Goal: Task Accomplishment & Management: Complete application form

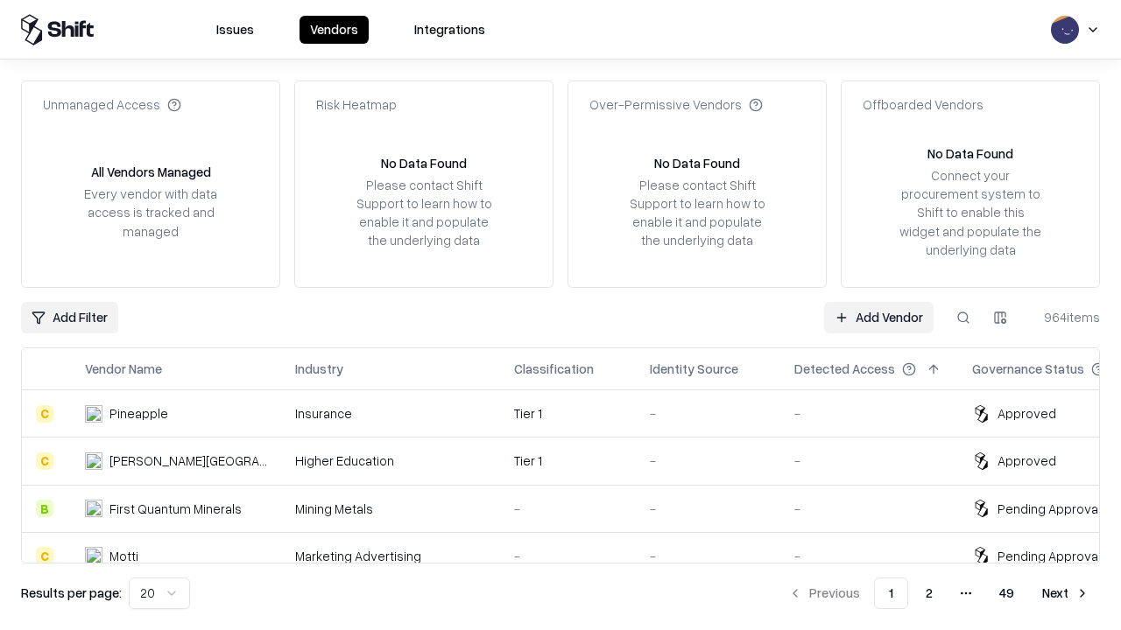
click at [878, 317] on link "Add Vendor" at bounding box center [878, 318] width 109 height 32
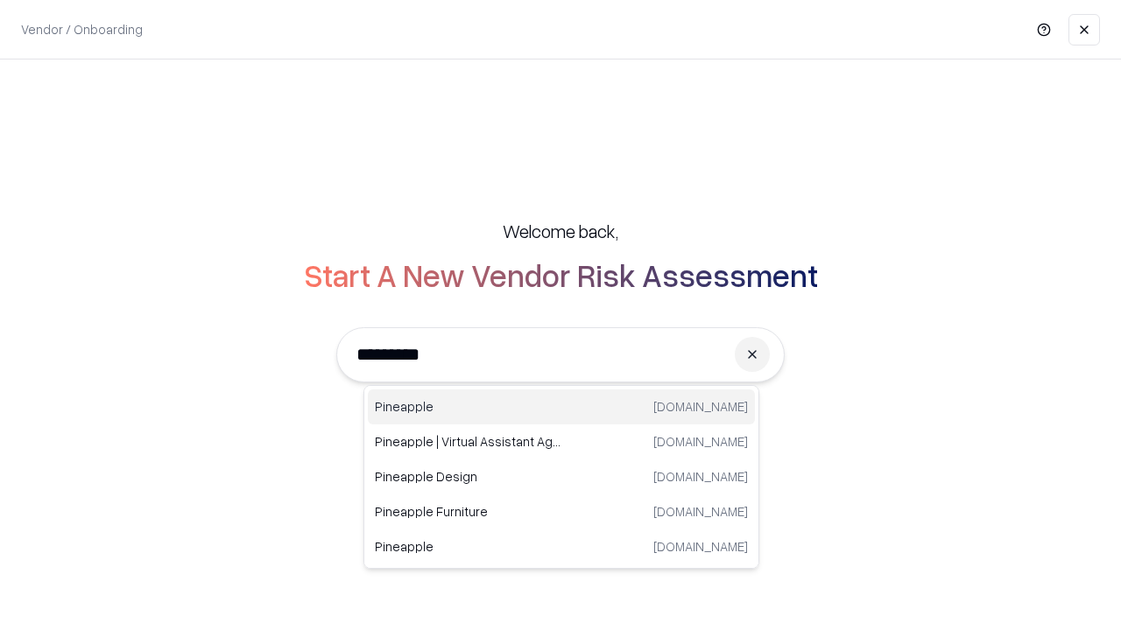
click at [561, 407] on div "Pineapple [DOMAIN_NAME]" at bounding box center [561, 407] width 387 height 35
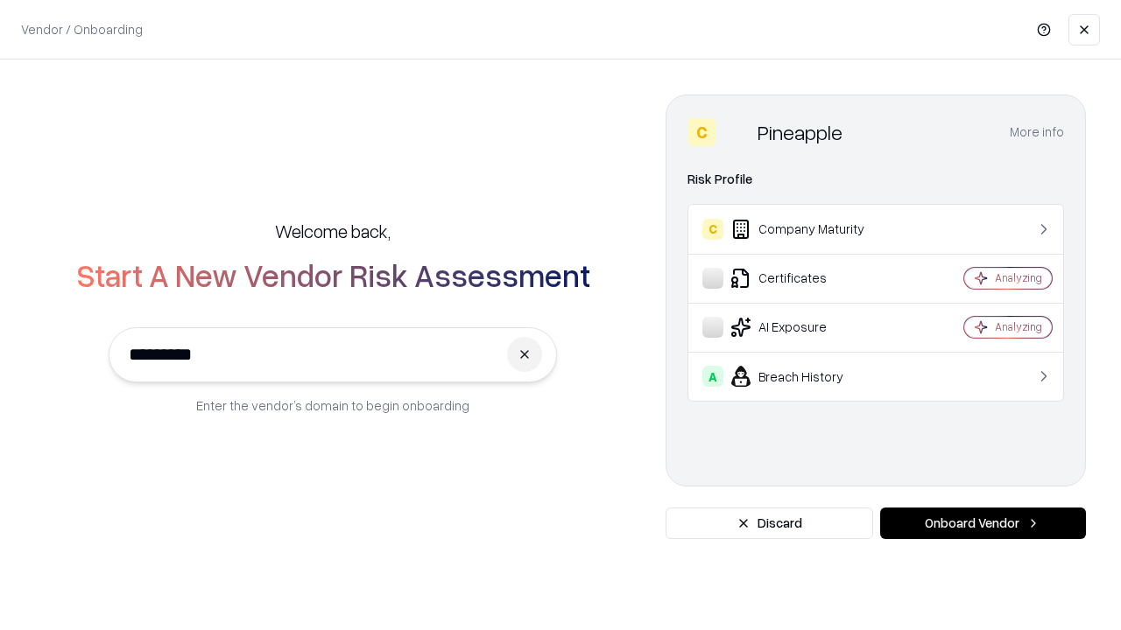
type input "*********"
click at [982, 524] on button "Onboard Vendor" at bounding box center [983, 524] width 206 height 32
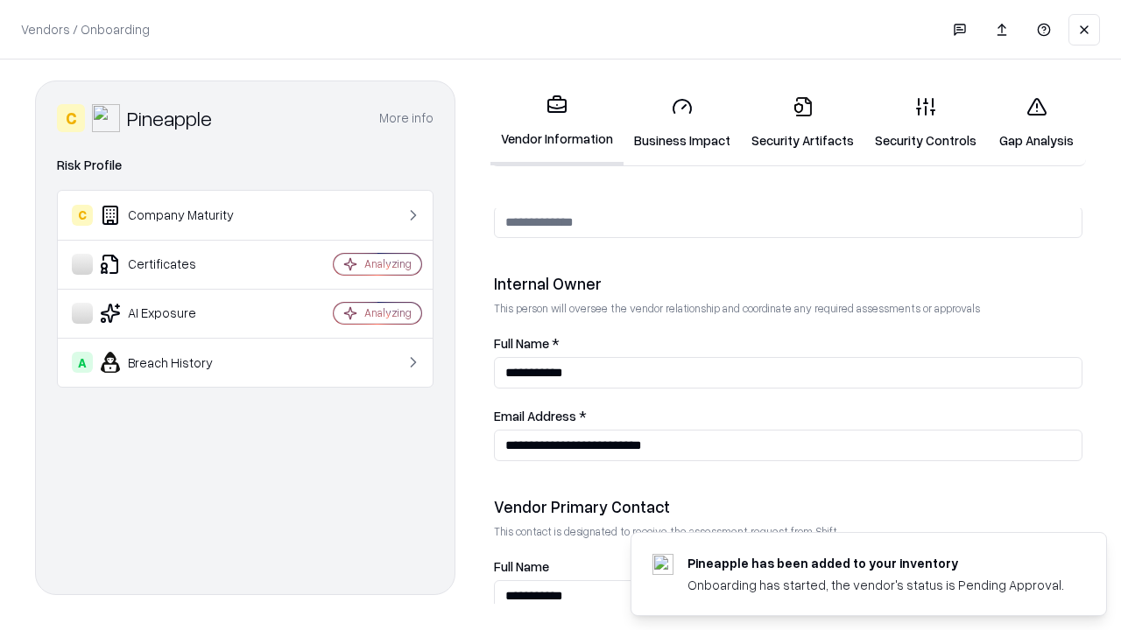
scroll to position [907, 0]
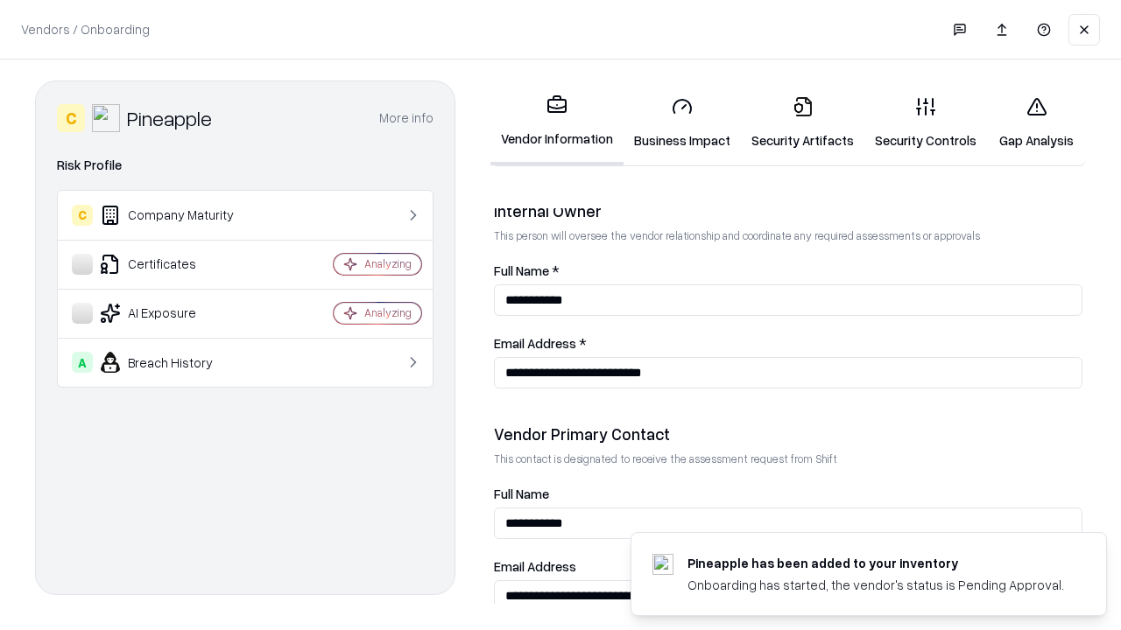
click at [682, 123] on link "Business Impact" at bounding box center [681, 122] width 117 height 81
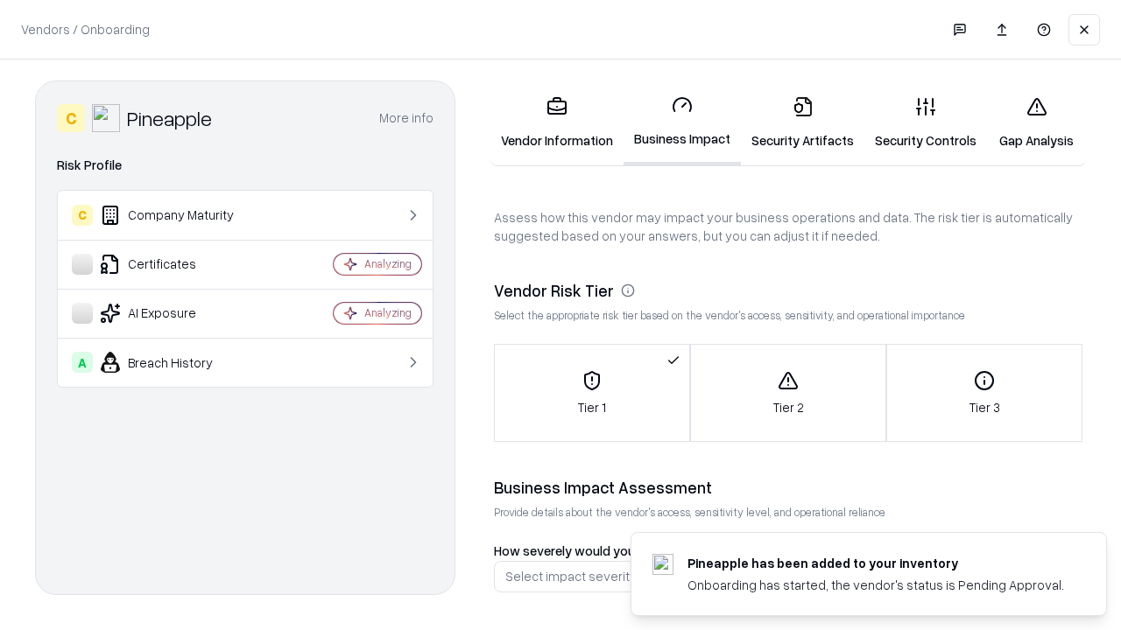
click at [802, 123] on link "Security Artifacts" at bounding box center [802, 122] width 123 height 81
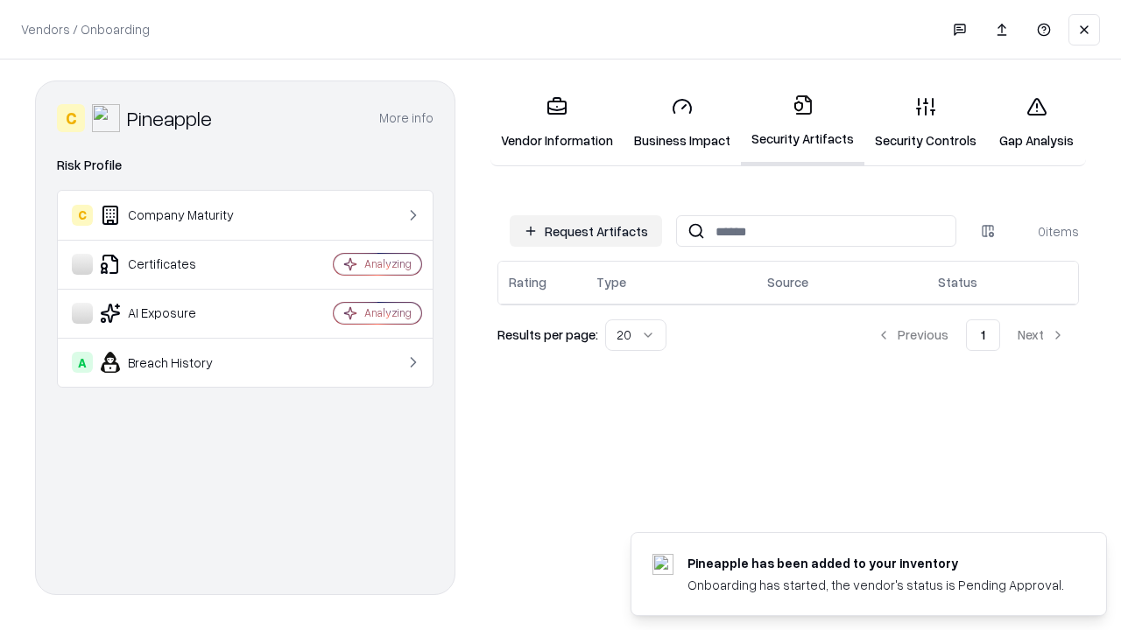
click at [586, 231] on button "Request Artifacts" at bounding box center [586, 231] width 152 height 32
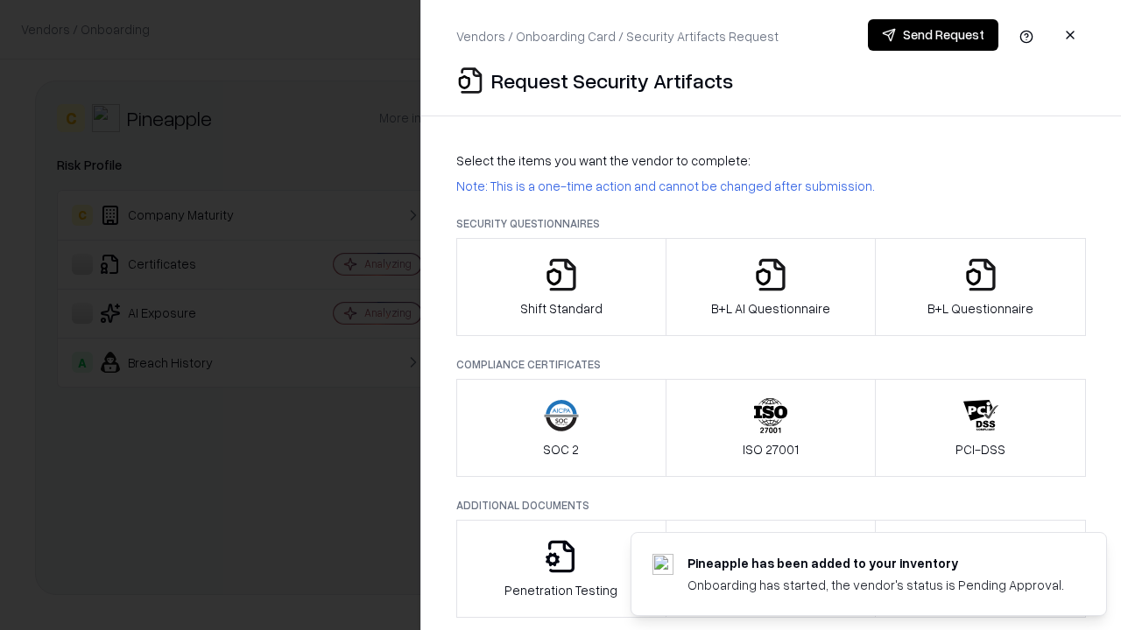
click at [560, 287] on icon "button" at bounding box center [561, 274] width 35 height 35
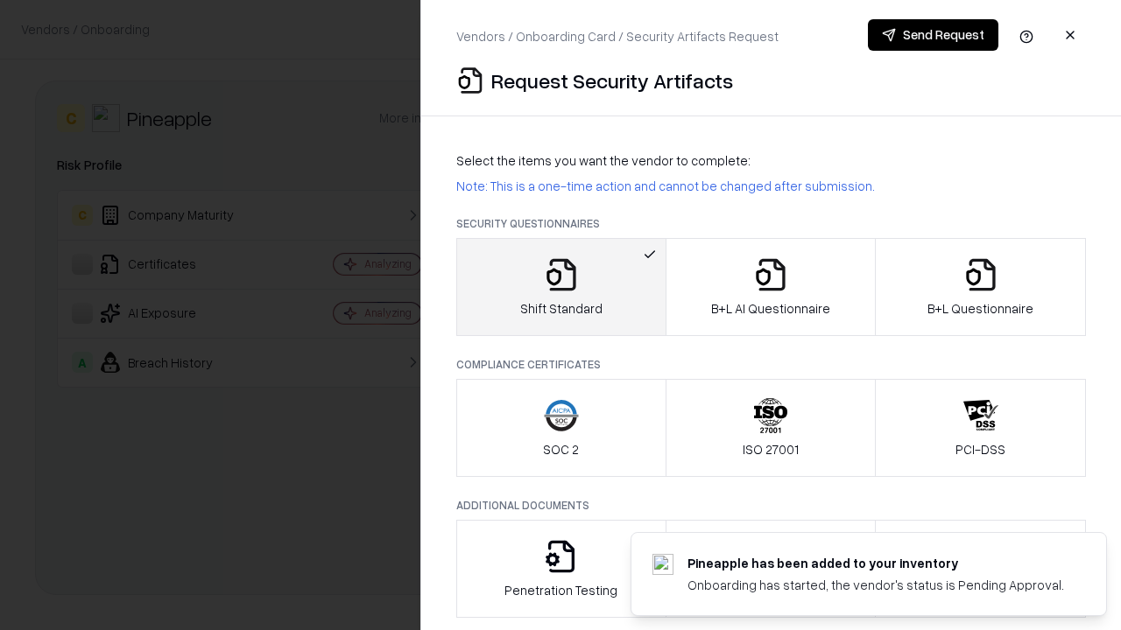
click at [932, 35] on button "Send Request" at bounding box center [933, 35] width 130 height 32
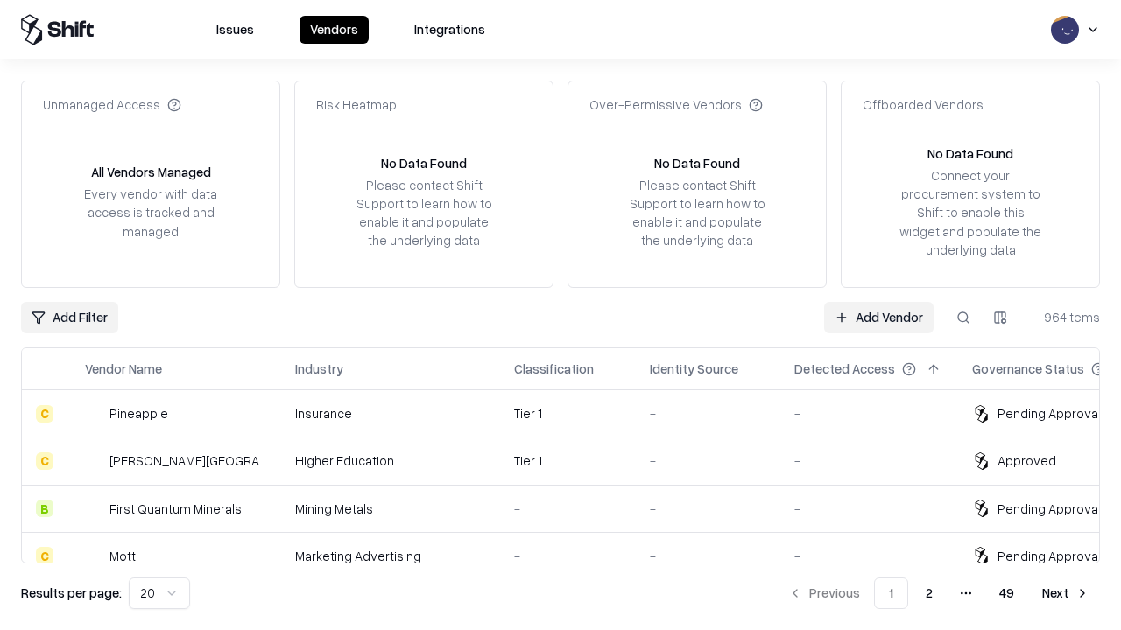
click at [963, 317] on button at bounding box center [963, 318] width 32 height 32
type input "*********"
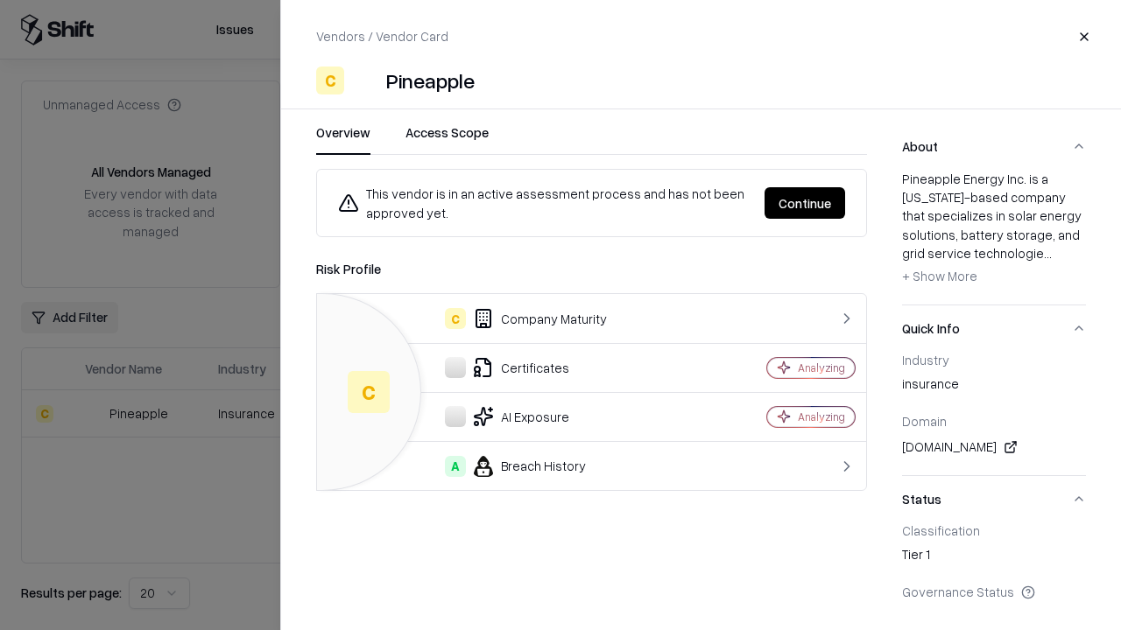
click at [805, 203] on button "Continue" at bounding box center [804, 203] width 81 height 32
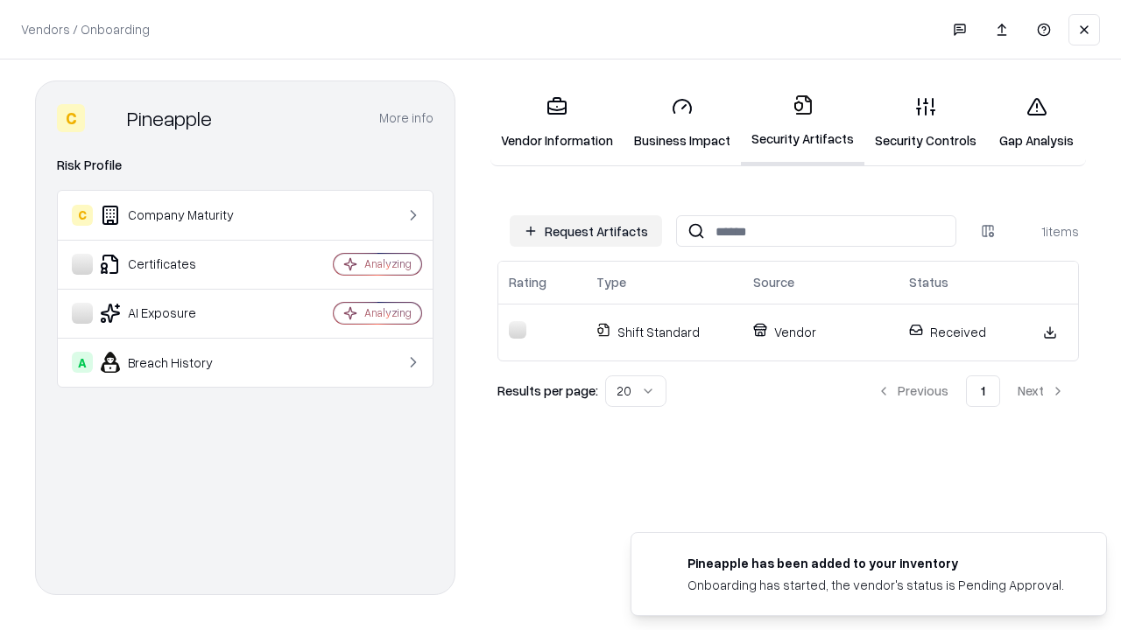
click at [925, 123] on link "Security Controls" at bounding box center [925, 122] width 123 height 81
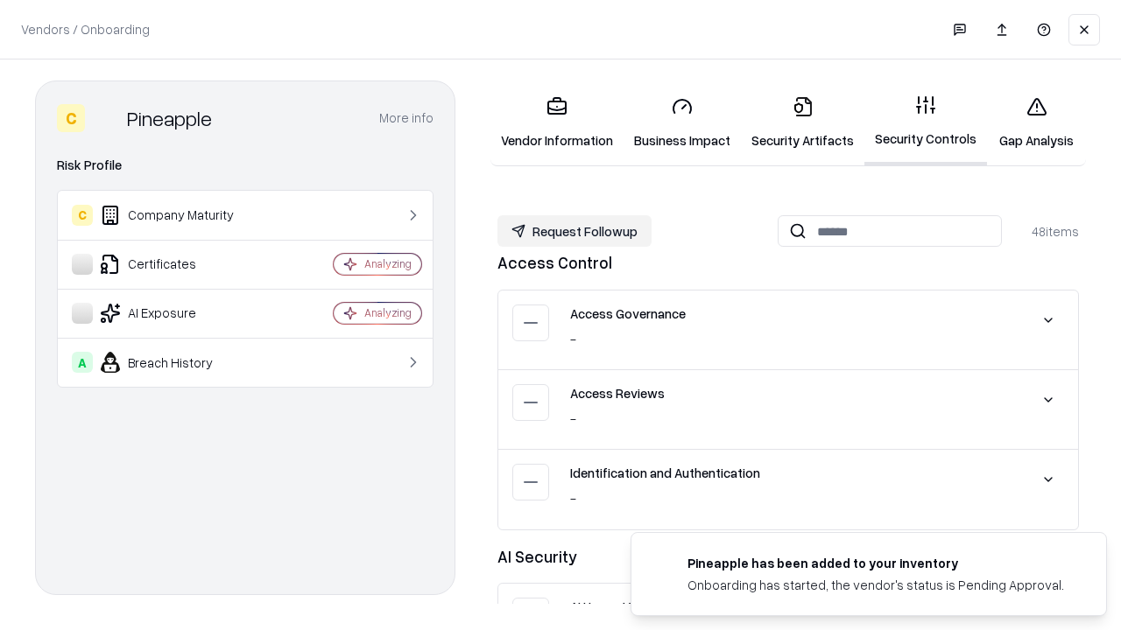
click at [574, 231] on button "Request Followup" at bounding box center [574, 231] width 154 height 32
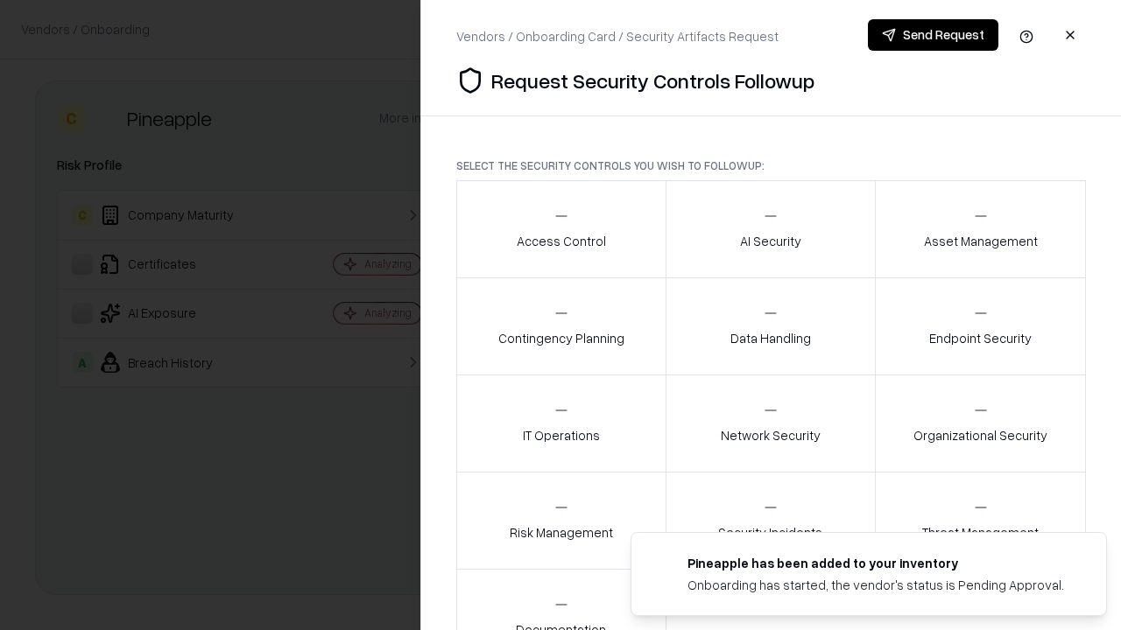
click at [560, 229] on div "Access Control" at bounding box center [561, 228] width 89 height 43
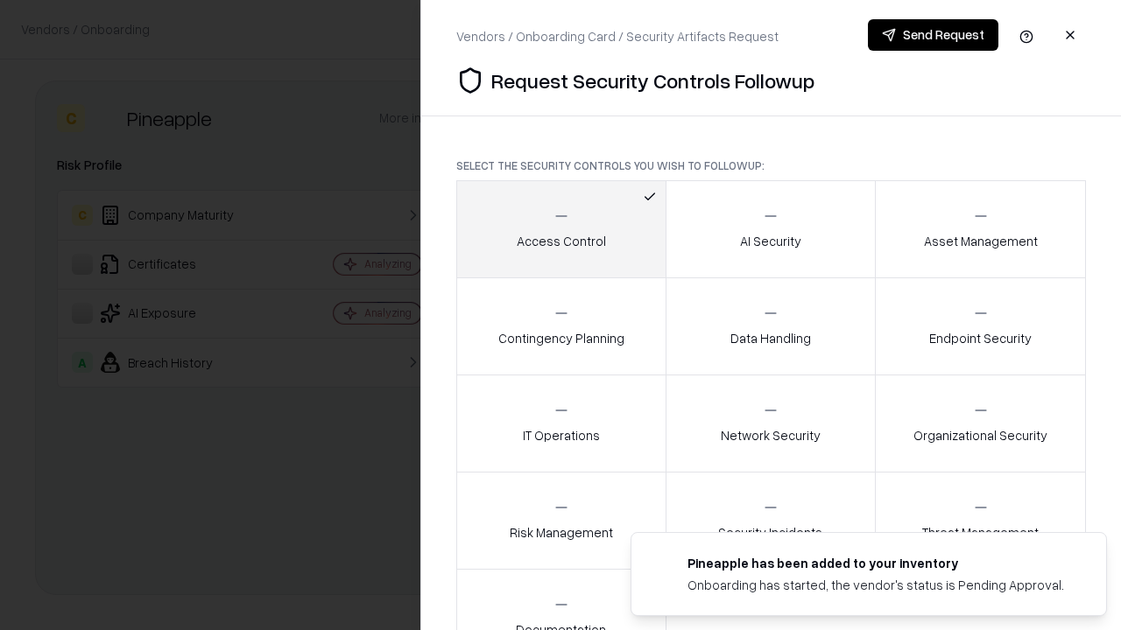
click at [932, 35] on button "Send Request" at bounding box center [933, 35] width 130 height 32
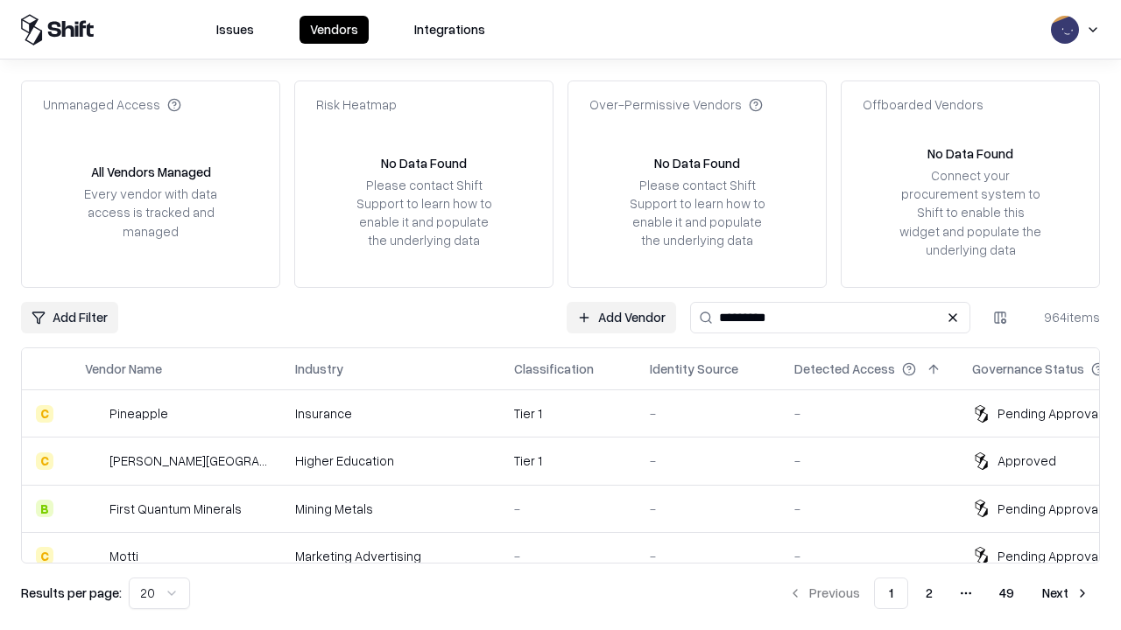
type input "*********"
click at [571, 413] on div "Tier 1" at bounding box center [568, 413] width 108 height 18
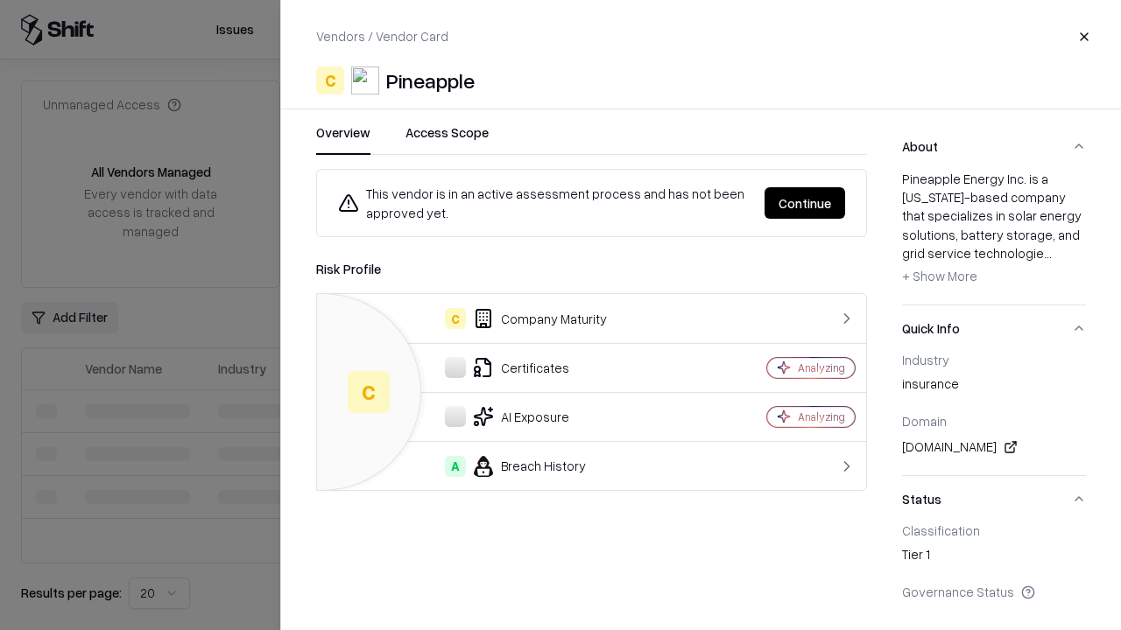
click at [805, 203] on button "Continue" at bounding box center [804, 203] width 81 height 32
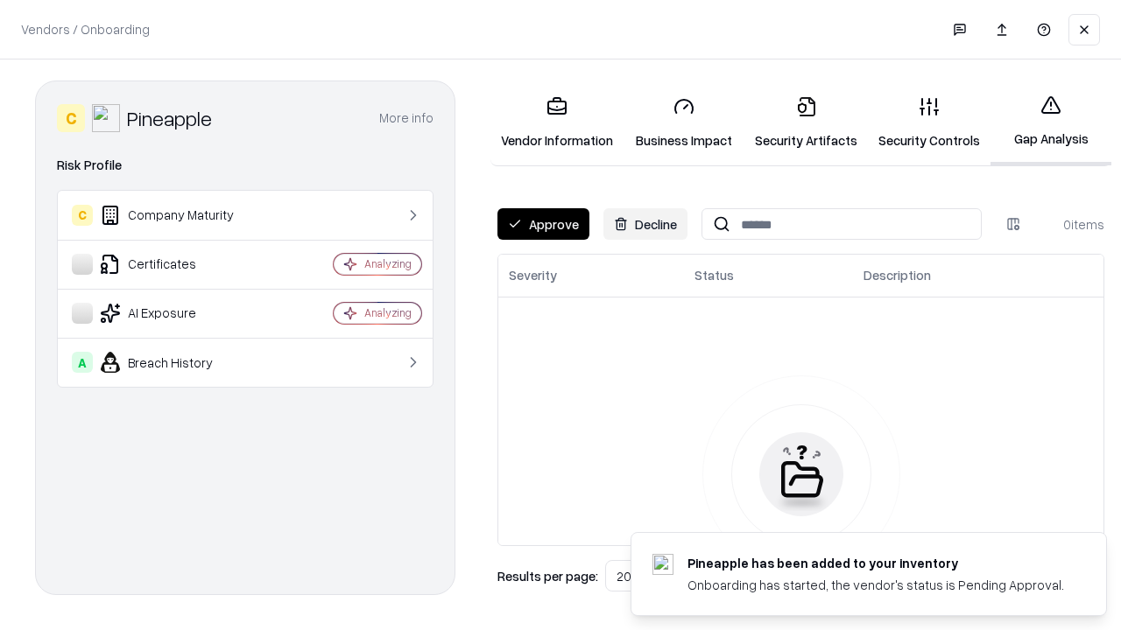
click at [543, 224] on button "Approve" at bounding box center [543, 224] width 92 height 32
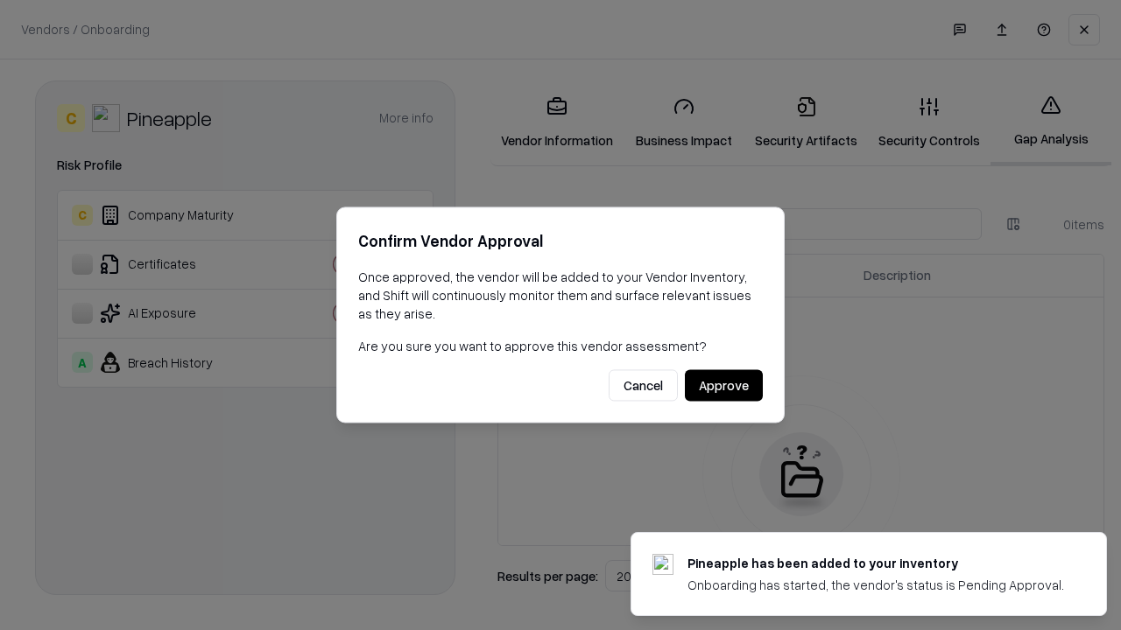
click at [723, 385] on button "Approve" at bounding box center [724, 386] width 78 height 32
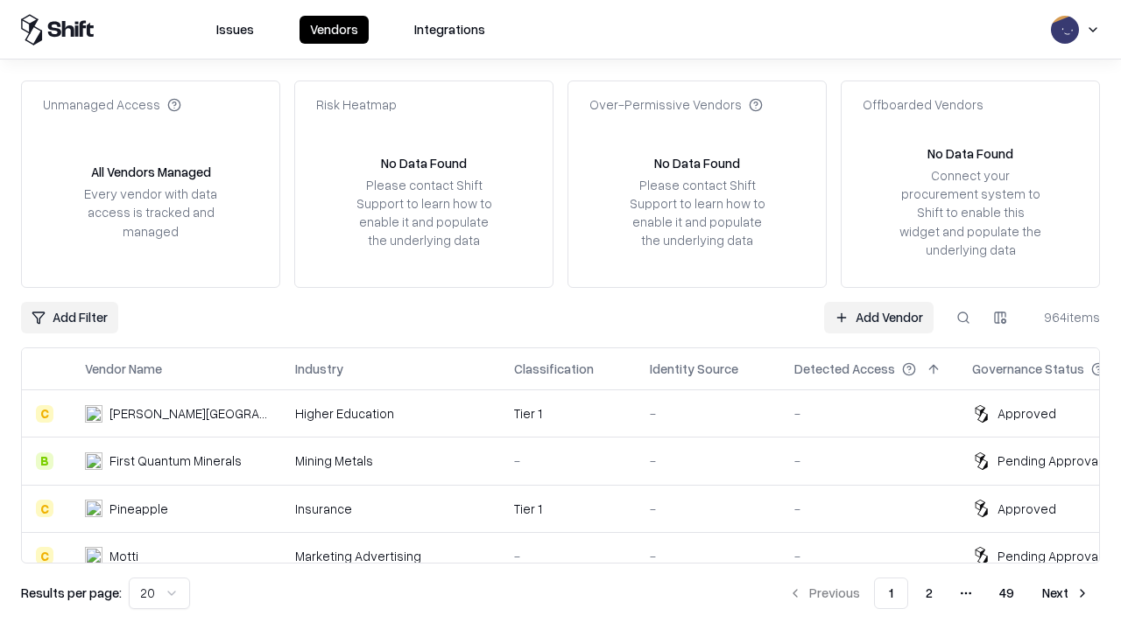
type input "*********"
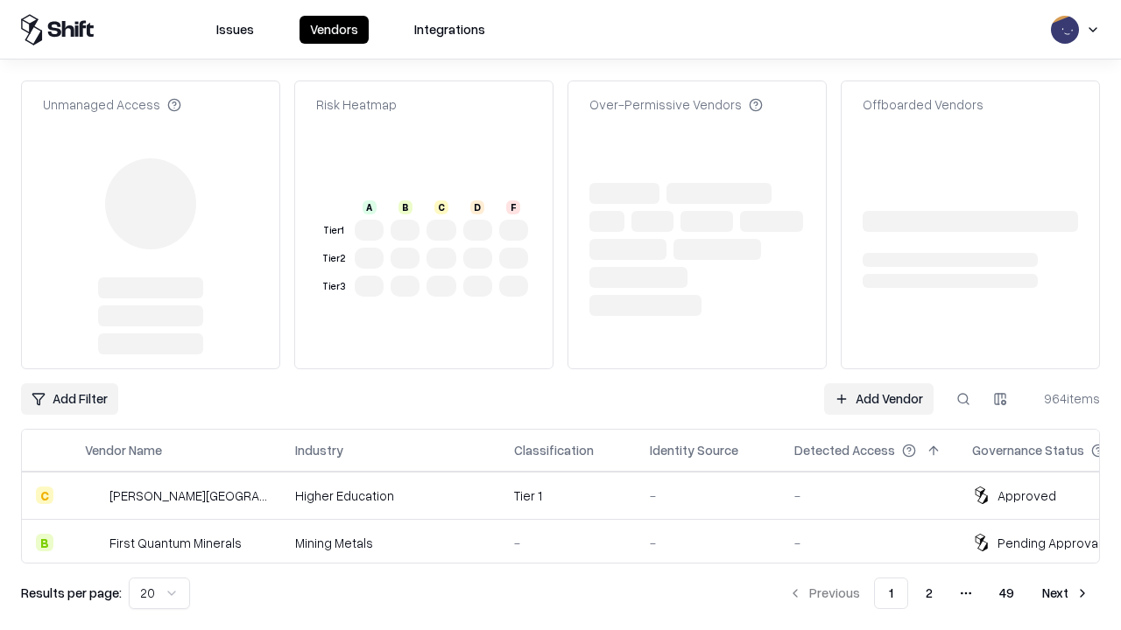
click at [878, 383] on link "Add Vendor" at bounding box center [878, 399] width 109 height 32
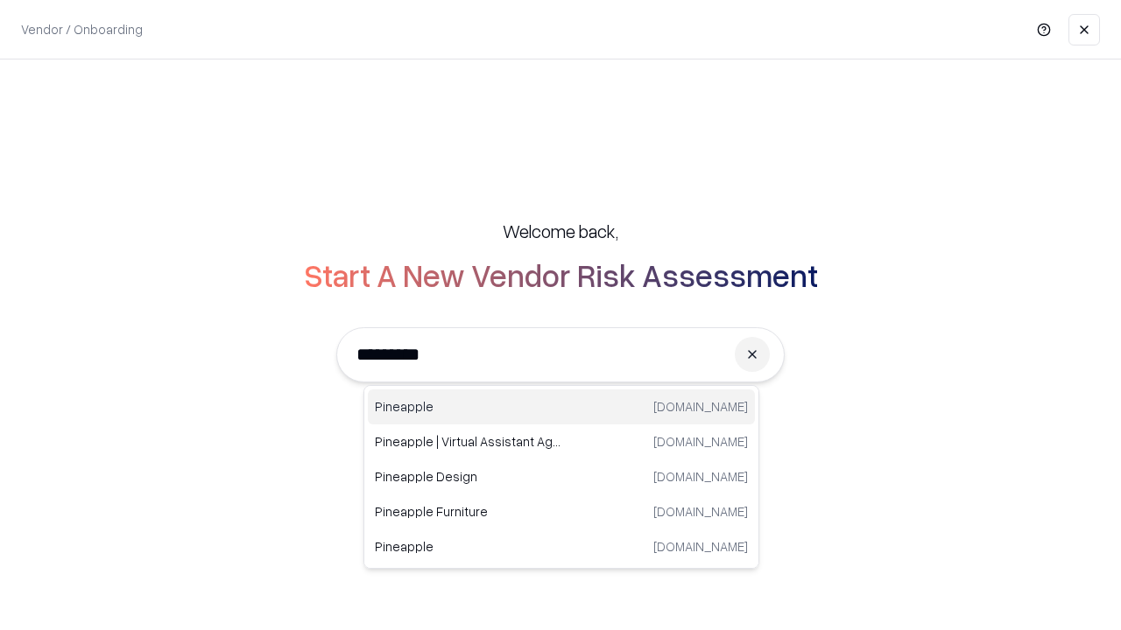
click at [561, 407] on div "Pineapple [DOMAIN_NAME]" at bounding box center [561, 407] width 387 height 35
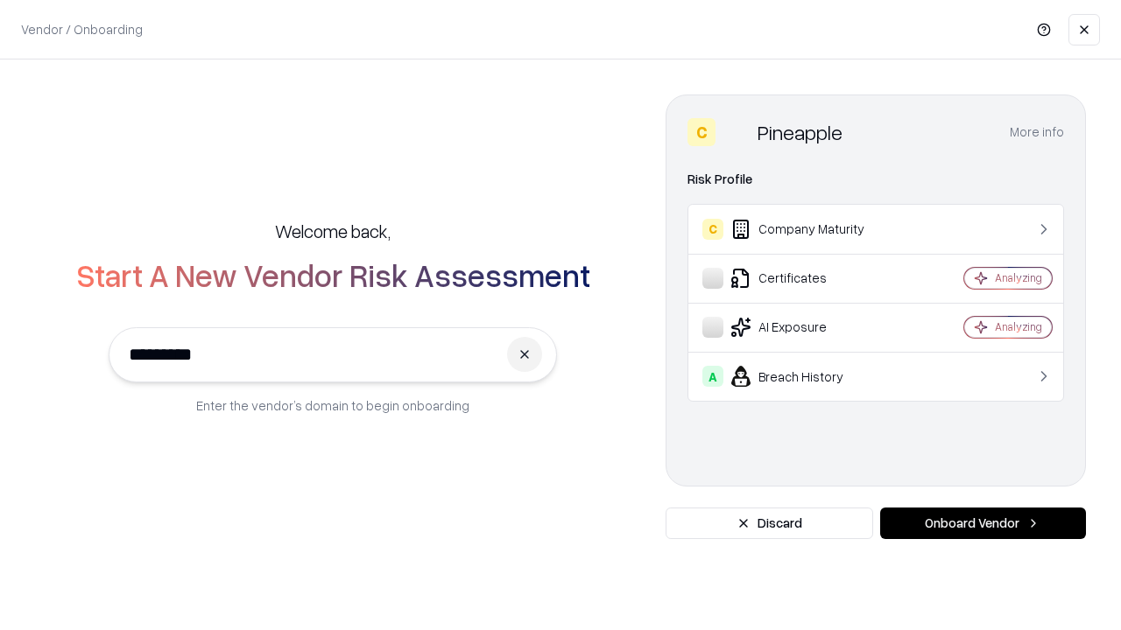
type input "*********"
click at [982, 524] on button "Onboard Vendor" at bounding box center [983, 524] width 206 height 32
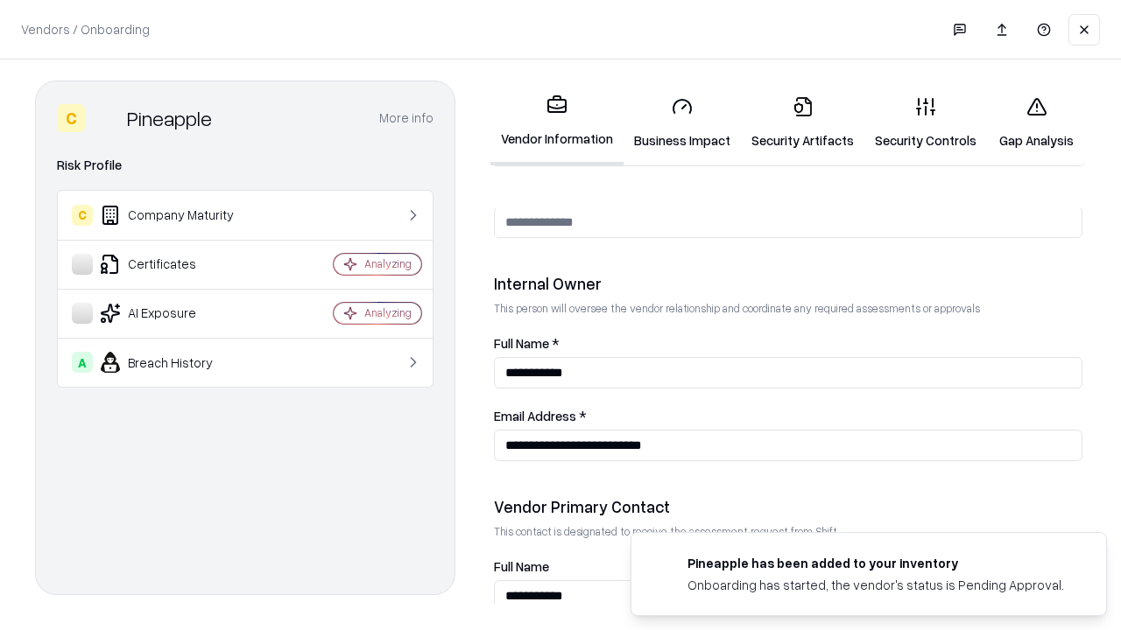
scroll to position [907, 0]
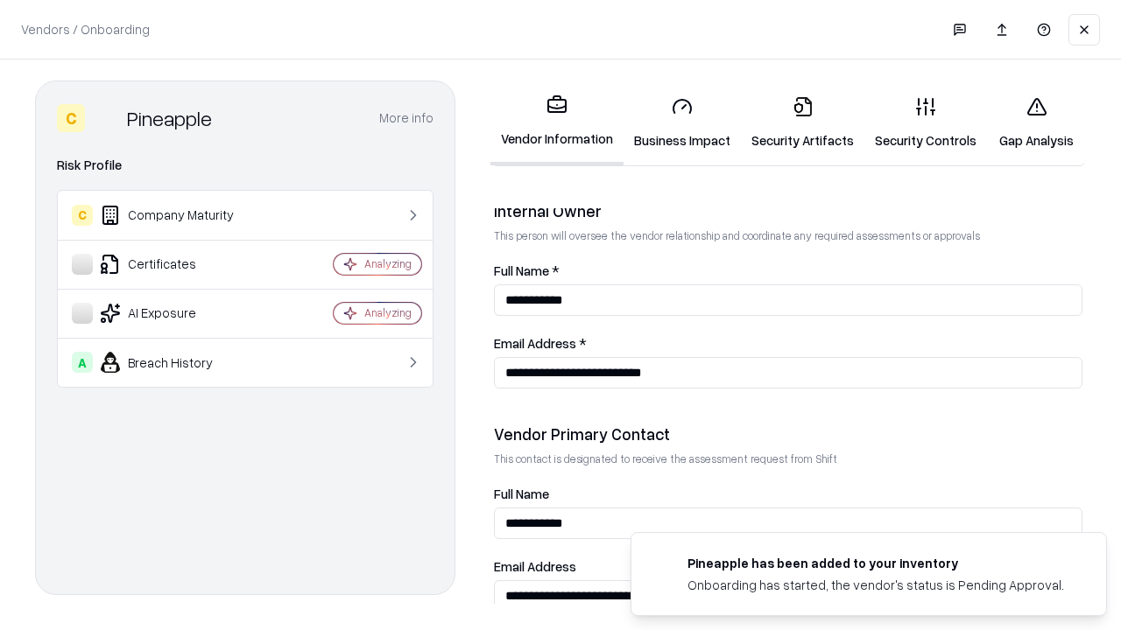
click at [1036, 123] on link "Gap Analysis" at bounding box center [1036, 122] width 99 height 81
